Goal: Task Accomplishment & Management: Use online tool/utility

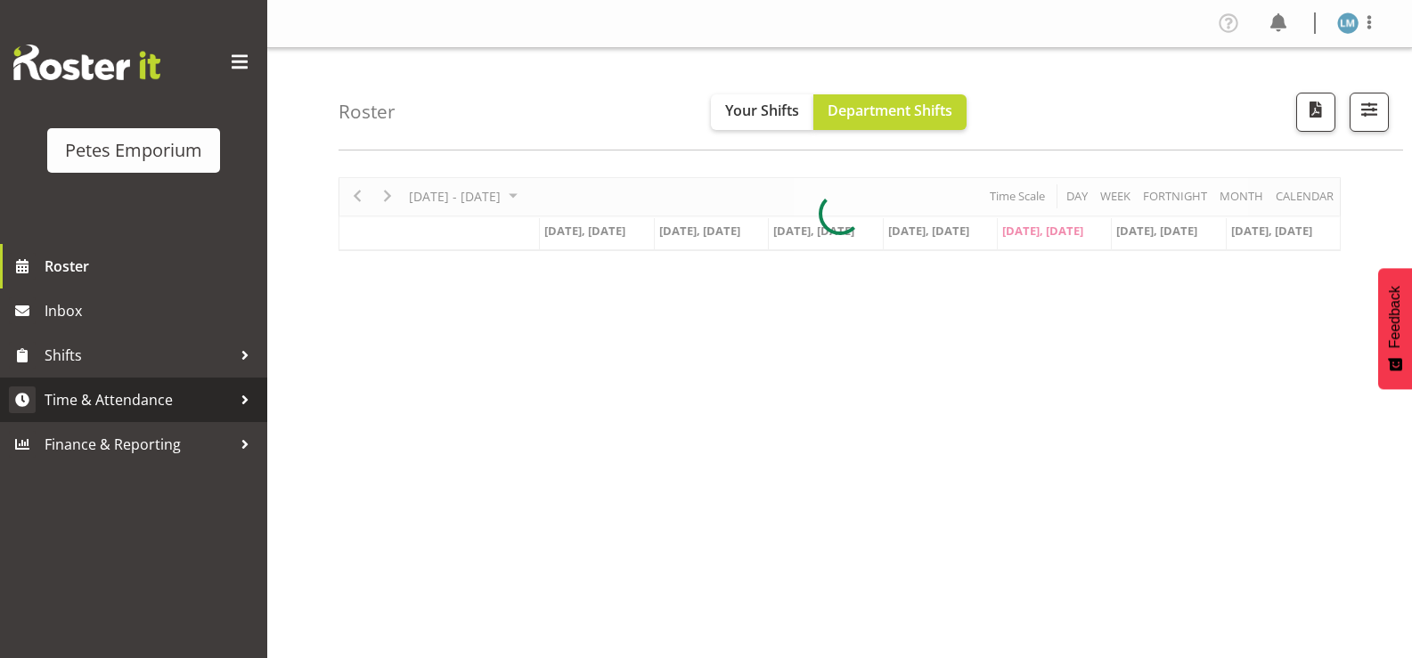
click at [148, 403] on span "Time & Attendance" at bounding box center [138, 400] width 187 height 27
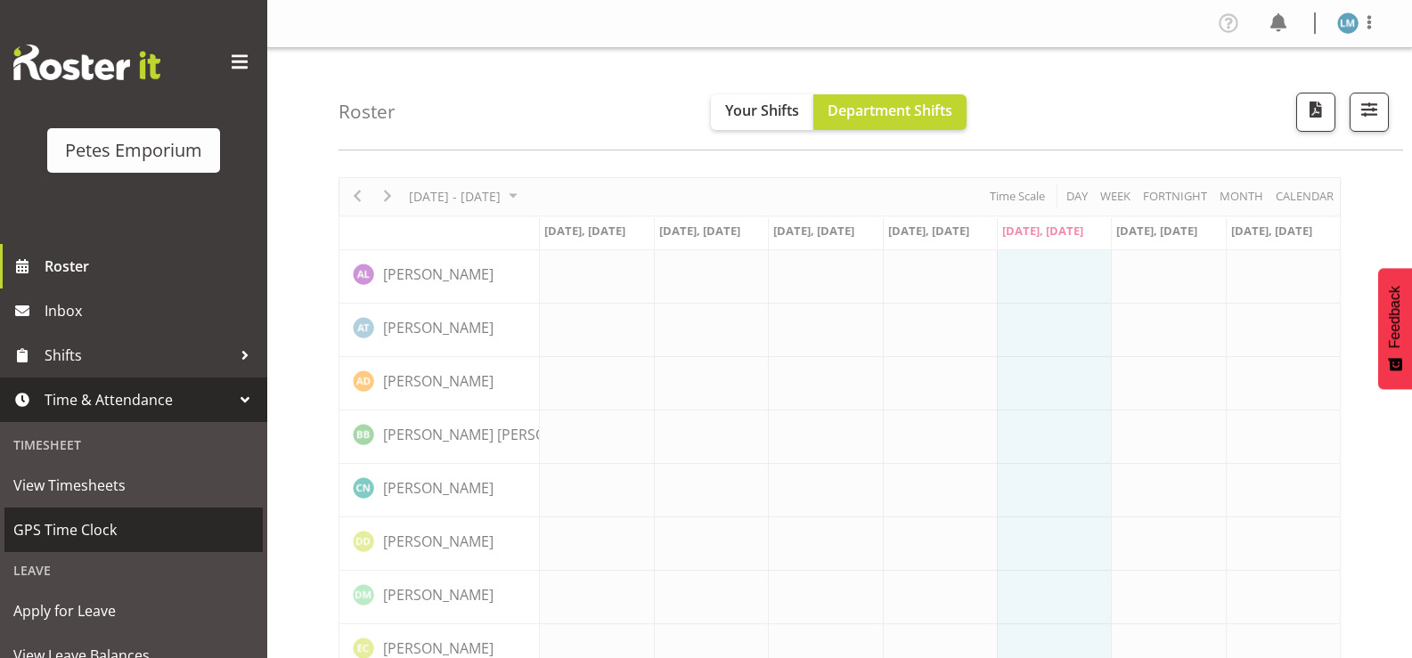
click at [136, 533] on span "GPS Time Clock" at bounding box center [133, 530] width 240 height 27
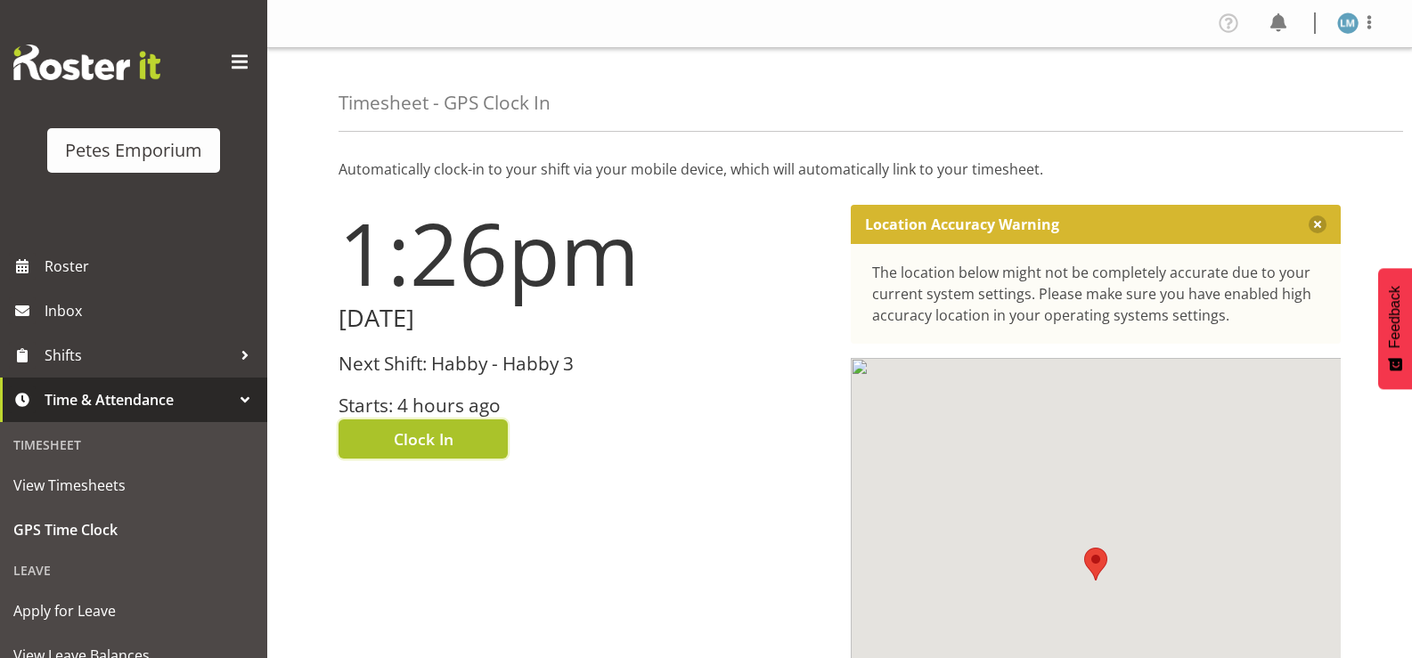
click at [459, 446] on button "Clock In" at bounding box center [422, 438] width 169 height 39
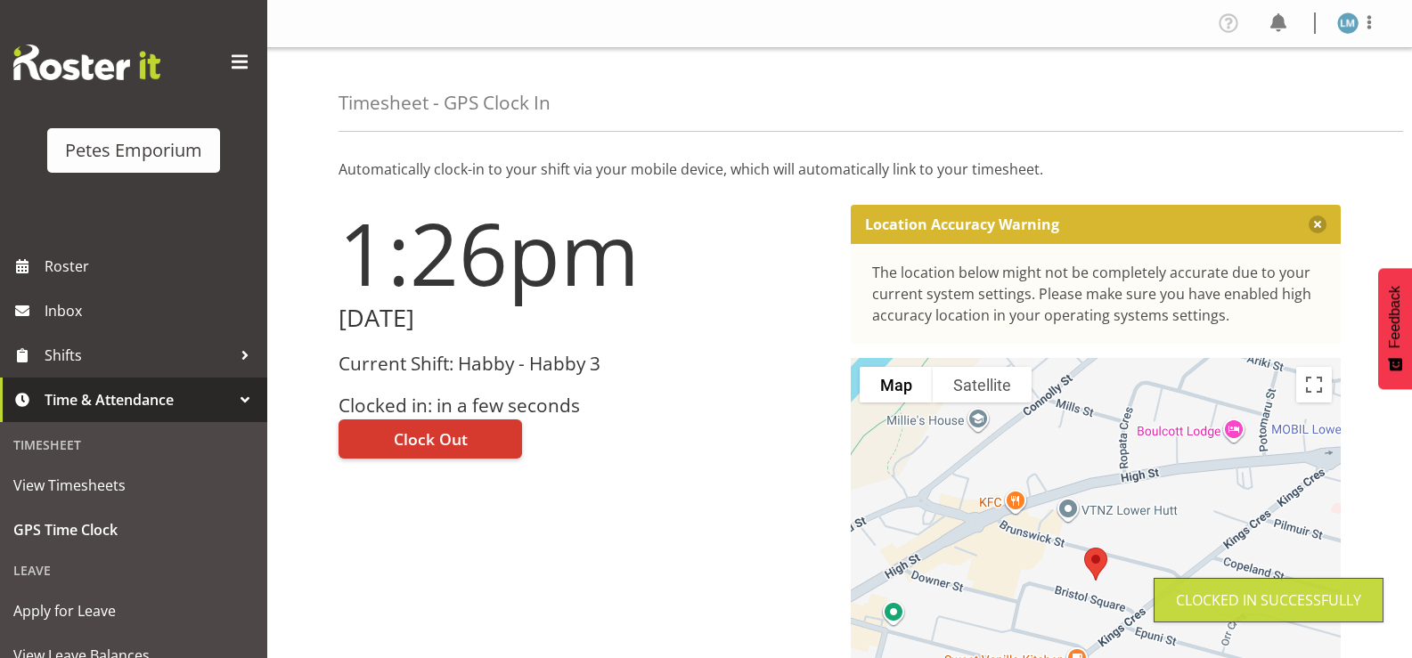
click at [1348, 20] on img at bounding box center [1347, 22] width 21 height 21
click at [1283, 97] on link "Log Out" at bounding box center [1294, 93] width 171 height 32
